Goal: Information Seeking & Learning: Learn about a topic

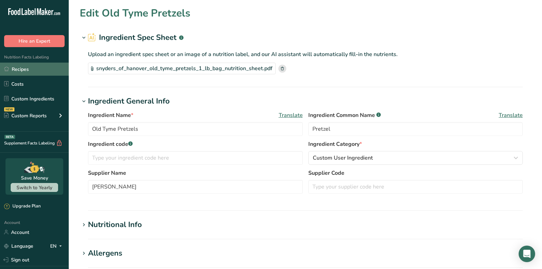
click at [16, 69] on link "Recipes" at bounding box center [34, 69] width 69 height 13
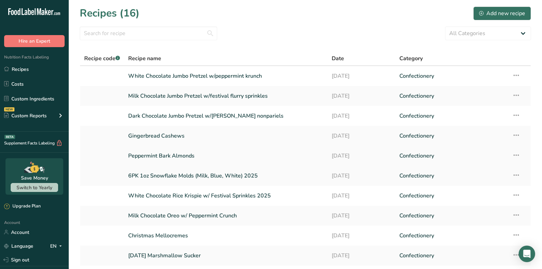
click at [163, 153] on link "Peppermint Bark Almonds" at bounding box center [225, 155] width 195 height 14
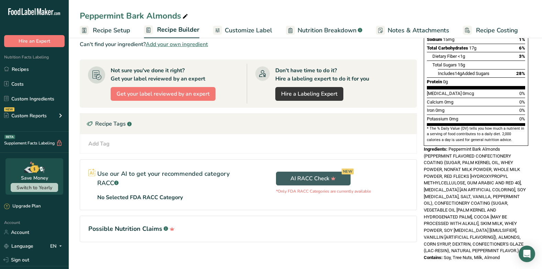
scroll to position [145, 0]
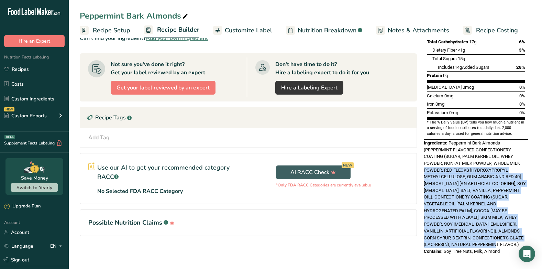
drag, startPoint x: 522, startPoint y: 223, endPoint x: 425, endPoint y: 157, distance: 117.1
click at [425, 157] on div "Ingredients: Peppermint Bark Almonds (PEPPERMINT FLAVORED CONFECTIONERY COATING…" at bounding box center [476, 193] width 104 height 108
drag, startPoint x: 425, startPoint y: 157, endPoint x: 512, endPoint y: 185, distance: 91.5
click at [519, 169] on span "Peppermint Bark Almonds (PEPPERMINT FLAVORED CONFECTIONERY COATING (SUGAR, PALM…" at bounding box center [475, 193] width 102 height 107
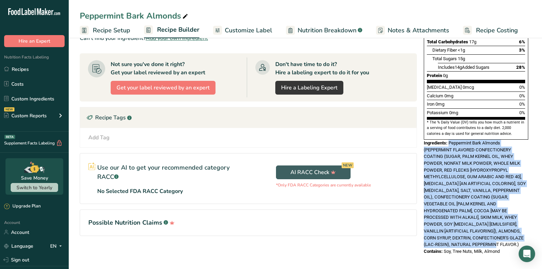
drag, startPoint x: 522, startPoint y: 222, endPoint x: 450, endPoint y: 126, distance: 120.5
click at [450, 139] on div "Ingredients: Peppermint Bark Almonds (PEPPERMINT FLAVORED CONFECTIONERY COATING…" at bounding box center [476, 193] width 104 height 108
drag, startPoint x: 450, startPoint y: 126, endPoint x: 455, endPoint y: 142, distance: 16.6
copy span "Peppermint Bark Almonds (PEPPERMINT FLAVORED CONFECTIONERY COATING (SUGAR, PALM…"
click at [450, 140] on span "Peppermint Bark Almonds (PEPPERMINT FLAVORED CONFECTIONERY COATING (SUGAR, PALM…" at bounding box center [475, 193] width 102 height 107
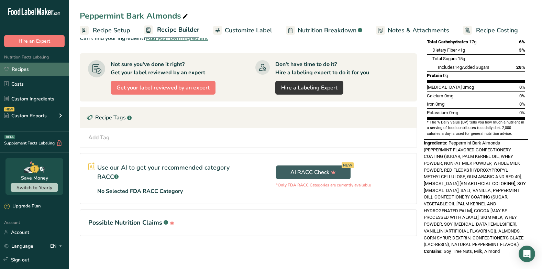
click at [21, 72] on link "Recipes" at bounding box center [34, 69] width 69 height 13
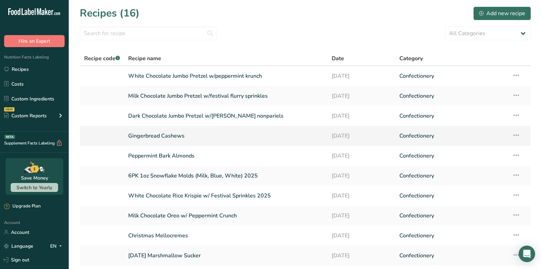
click at [209, 137] on link "Gingerbread Cashews" at bounding box center [225, 135] width 195 height 14
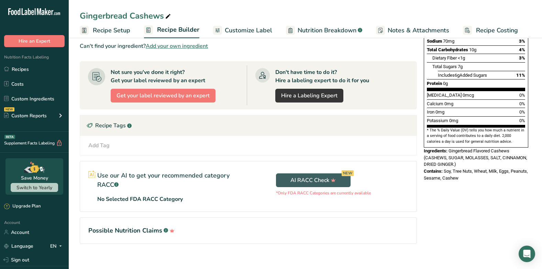
scroll to position [145, 0]
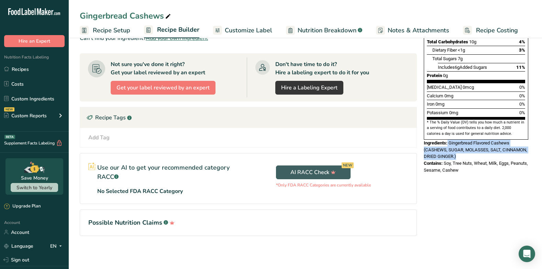
drag, startPoint x: 460, startPoint y: 141, endPoint x: 448, endPoint y: 126, distance: 19.3
click at [448, 139] on div "Ingredients: Gingerbread Flavored Cashews (CASHEWS, SUGAR, MOLASSES, SALT, CINN…" at bounding box center [476, 149] width 104 height 20
copy div "Gingerbread Flavored Cashews (CASHEWS, SUGAR, MOLASSES, SALT, CINNAMON, DRIED G…"
